Goal: Task Accomplishment & Management: Manage account settings

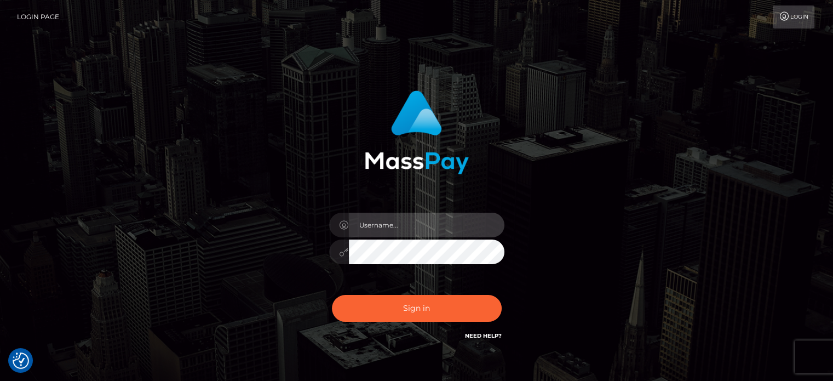
click at [434, 231] on input "text" at bounding box center [427, 225] width 156 height 25
paste input "[PERSON_NAME].B2"
type input "[PERSON_NAME].B2"
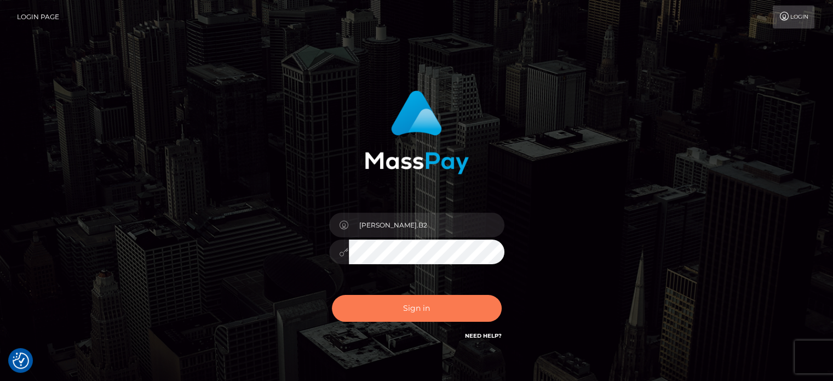
click at [392, 316] on button "Sign in" at bounding box center [417, 308] width 170 height 27
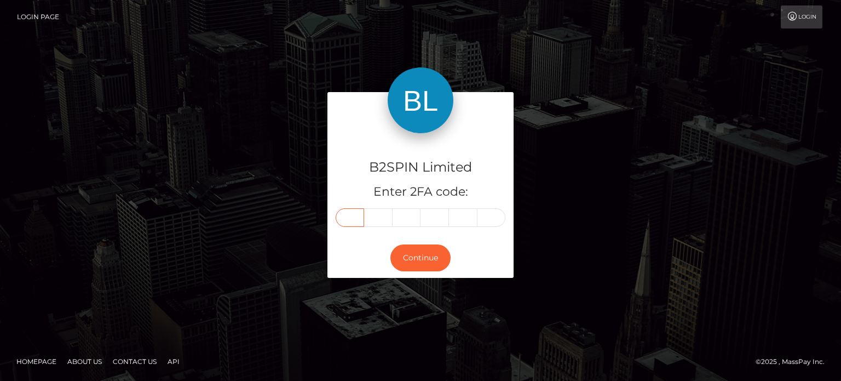
click at [353, 220] on input "text" at bounding box center [350, 217] width 28 height 19
paste input "7"
type input "7"
type input "4"
type input "5"
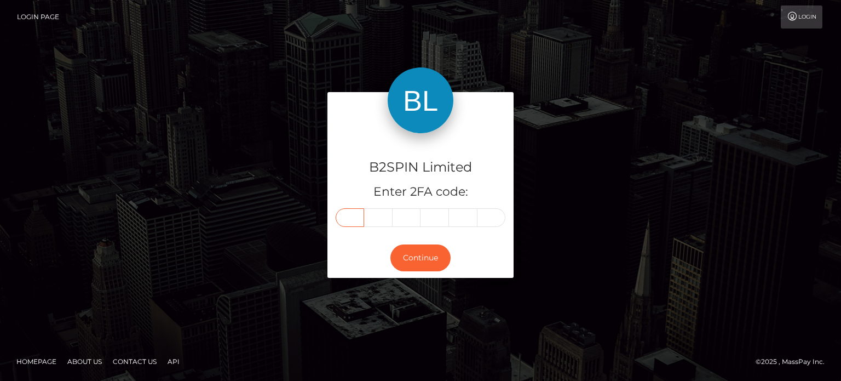
type input "7"
type input "8"
type input "3"
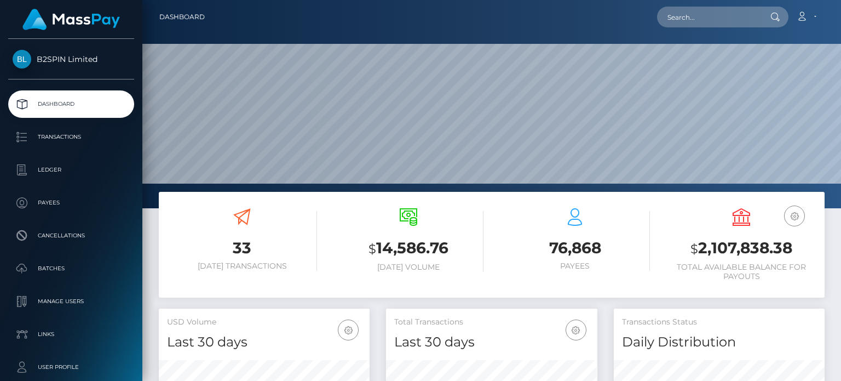
scroll to position [194, 210]
drag, startPoint x: 695, startPoint y: 250, endPoint x: 790, endPoint y: 239, distance: 95.5
click at [790, 239] on h3 "$ 2,107,838.38" at bounding box center [742, 248] width 150 height 22
copy h3 "2,107,838.38"
